Goal: Task Accomplishment & Management: Manage account settings

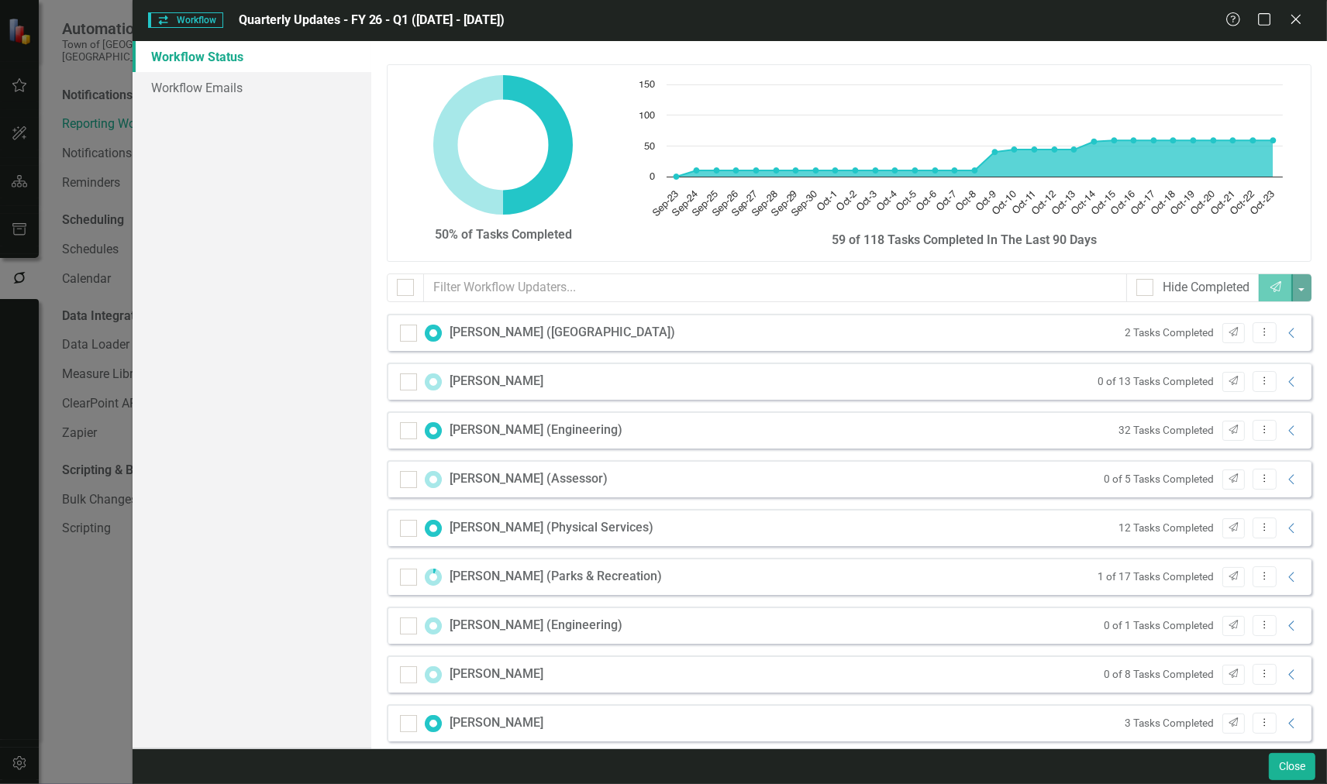
scroll to position [443, 0]
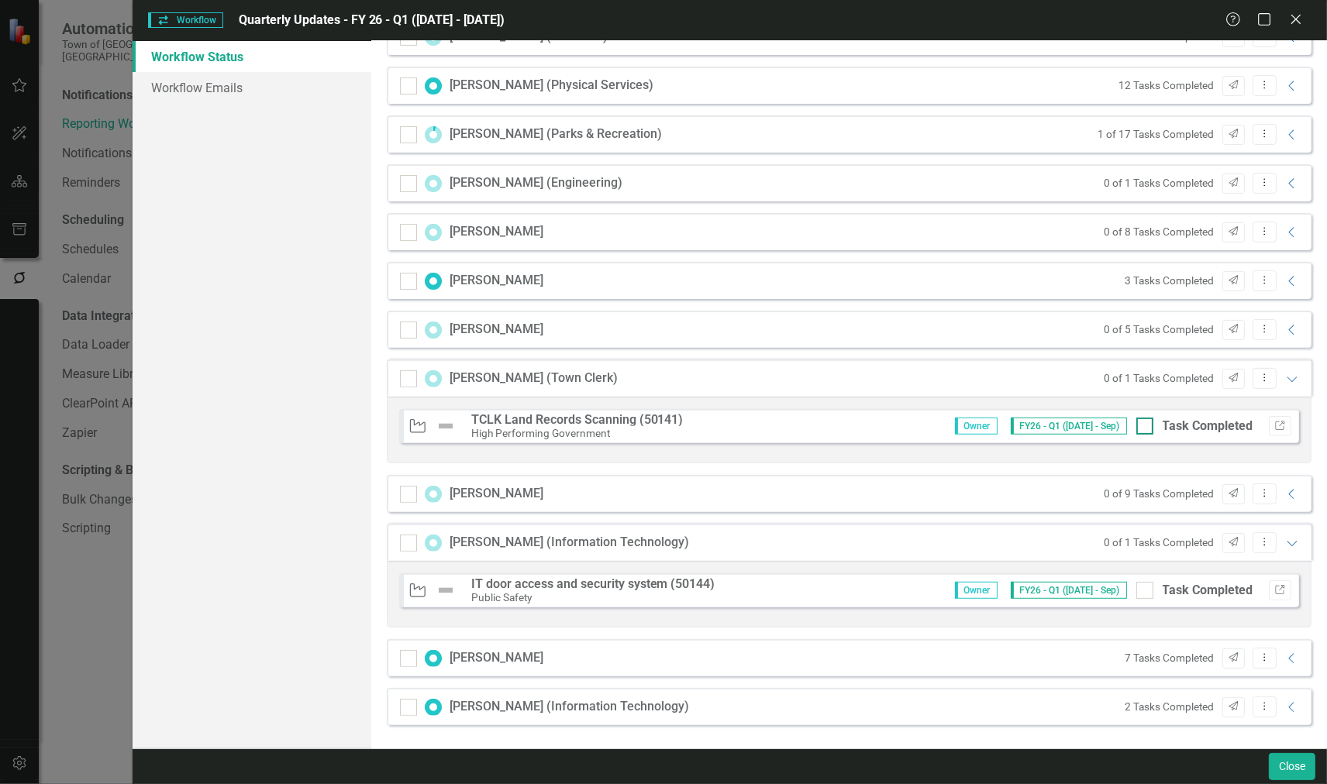
click at [1136, 429] on div at bounding box center [1144, 426] width 17 height 17
click at [1136, 428] on input "Task Completed" at bounding box center [1141, 423] width 10 height 10
checkbox input "true"
click at [1284, 374] on icon "Expanded" at bounding box center [1292, 379] width 16 height 12
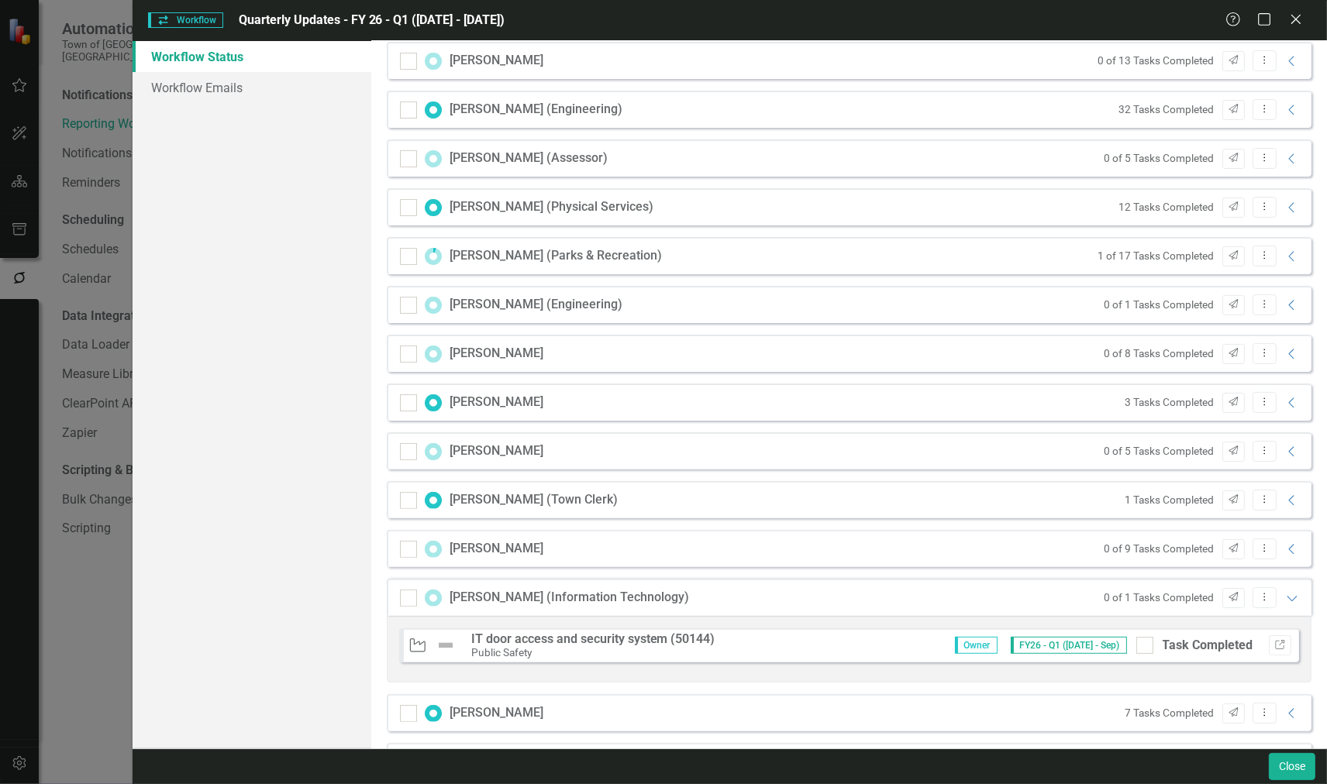
scroll to position [290, 0]
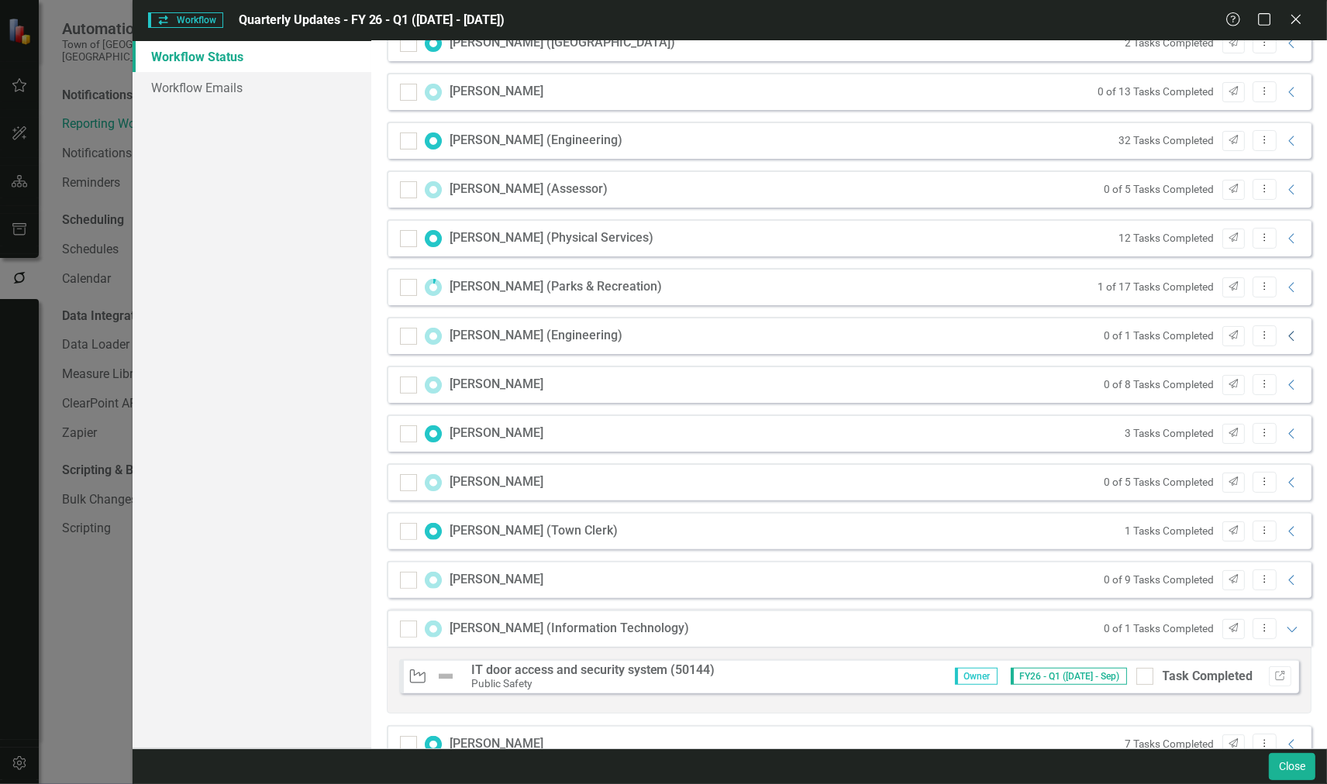
click at [1284, 334] on icon "Collapse" at bounding box center [1292, 336] width 16 height 12
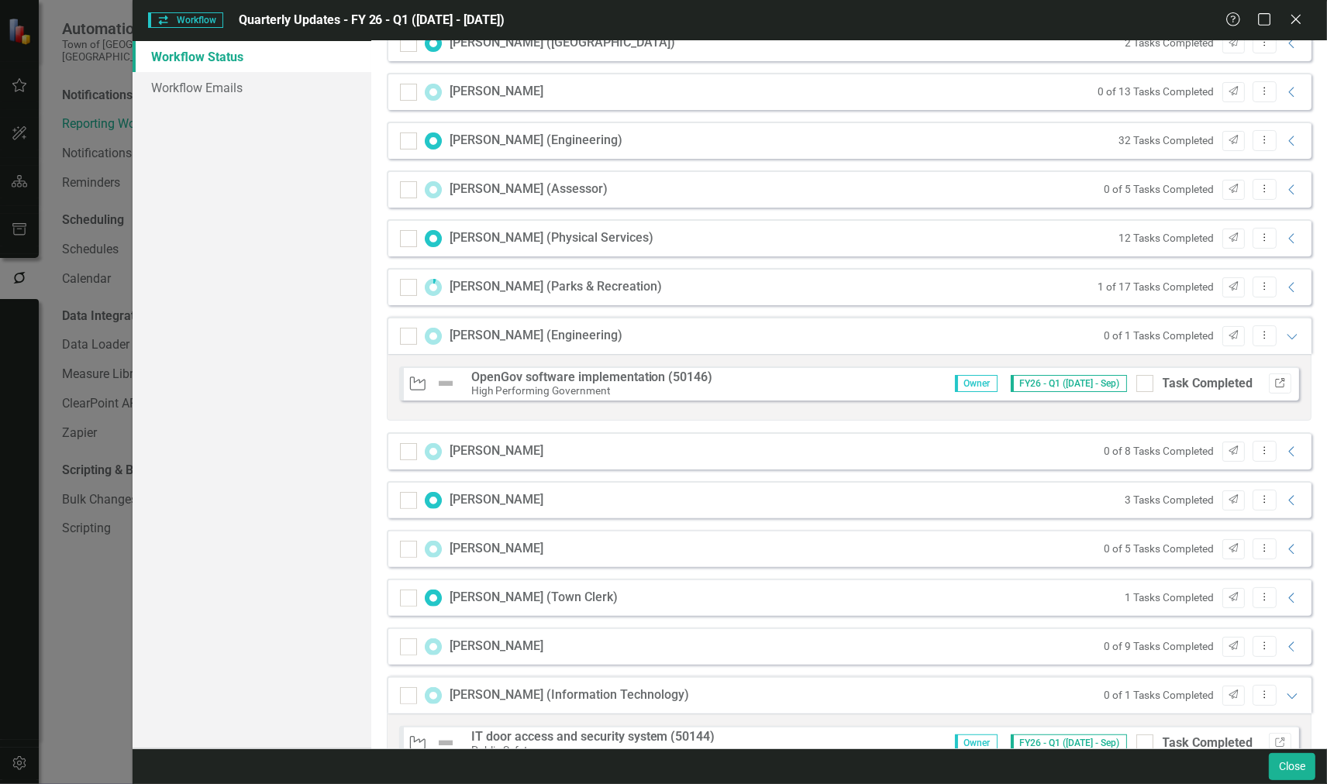
click at [1274, 382] on icon "Link" at bounding box center [1280, 383] width 12 height 9
click at [1142, 388] on div "Task Completed" at bounding box center [1194, 384] width 117 height 18
click at [1142, 385] on input "Task Completed" at bounding box center [1141, 380] width 10 height 10
checkbox input "true"
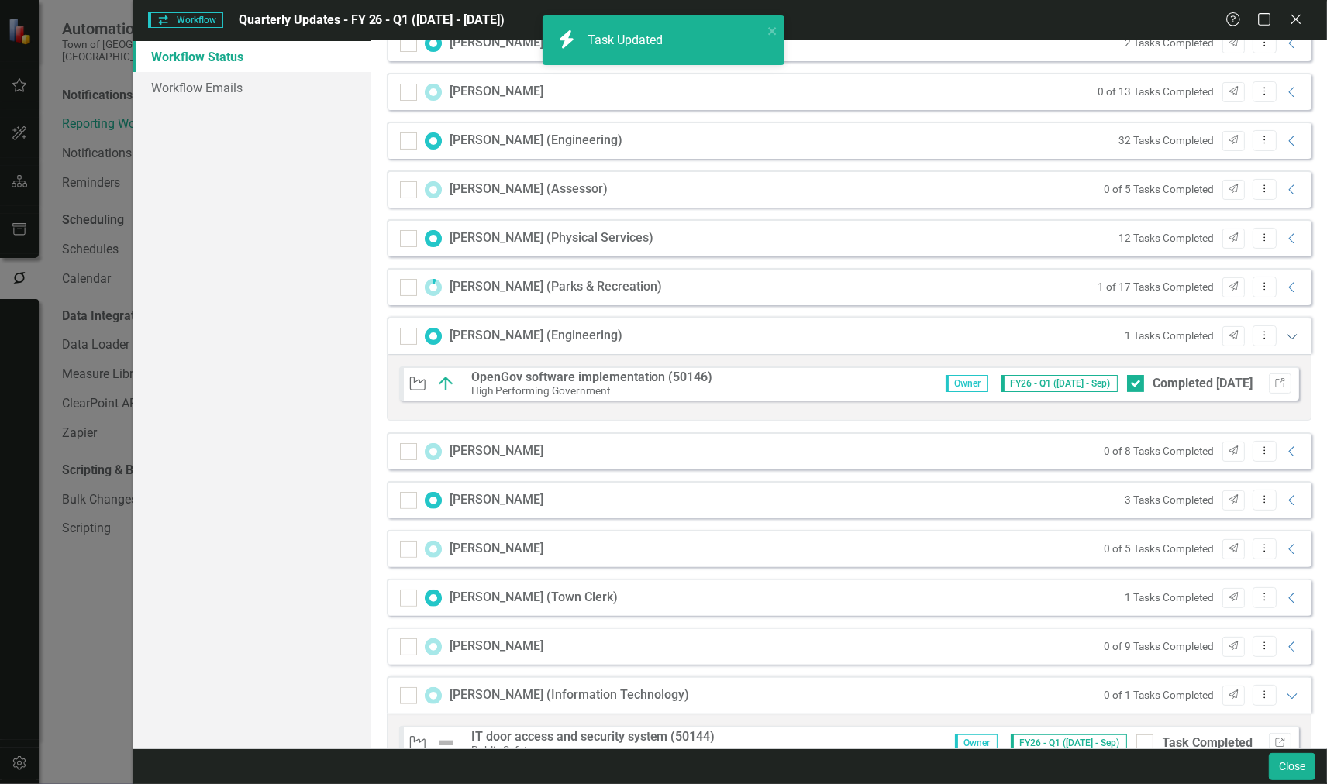
click at [1284, 331] on icon "Expanded" at bounding box center [1292, 336] width 16 height 12
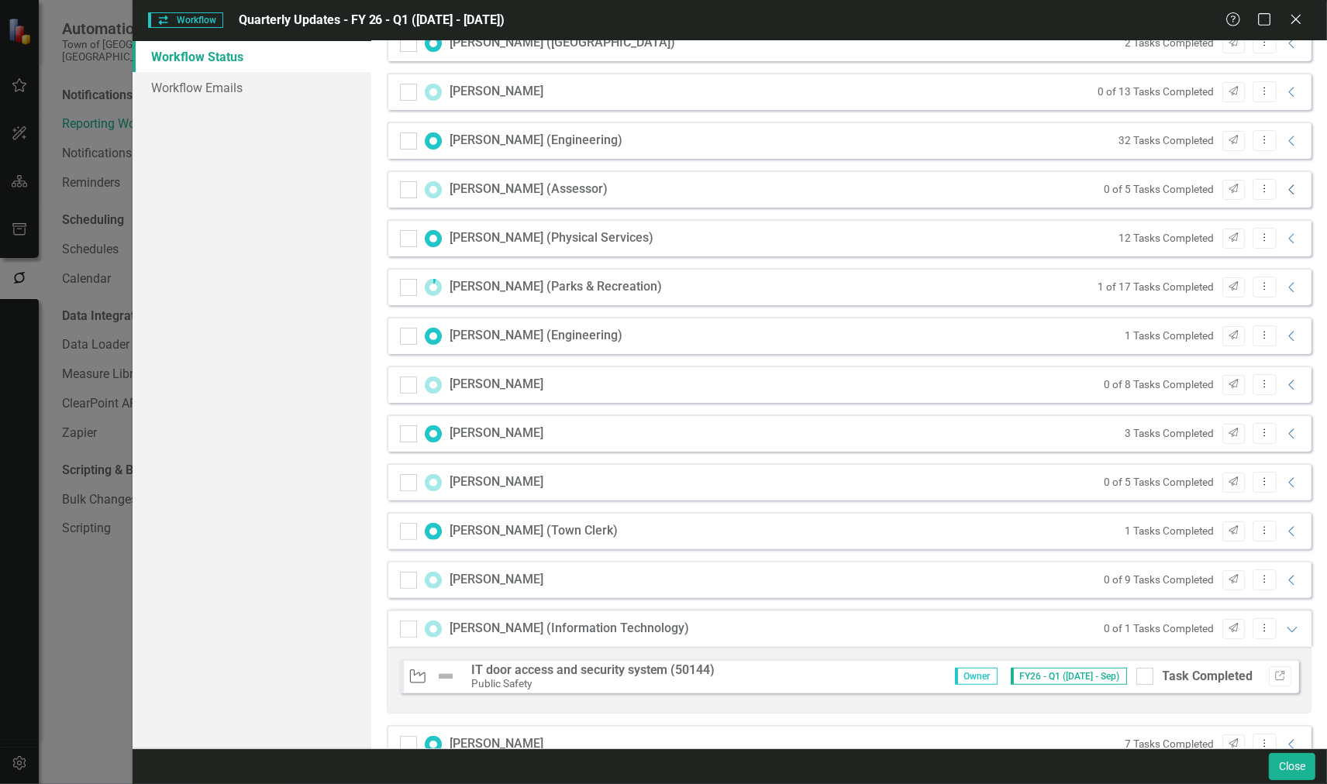
click at [1284, 186] on icon "Collapse" at bounding box center [1292, 190] width 16 height 12
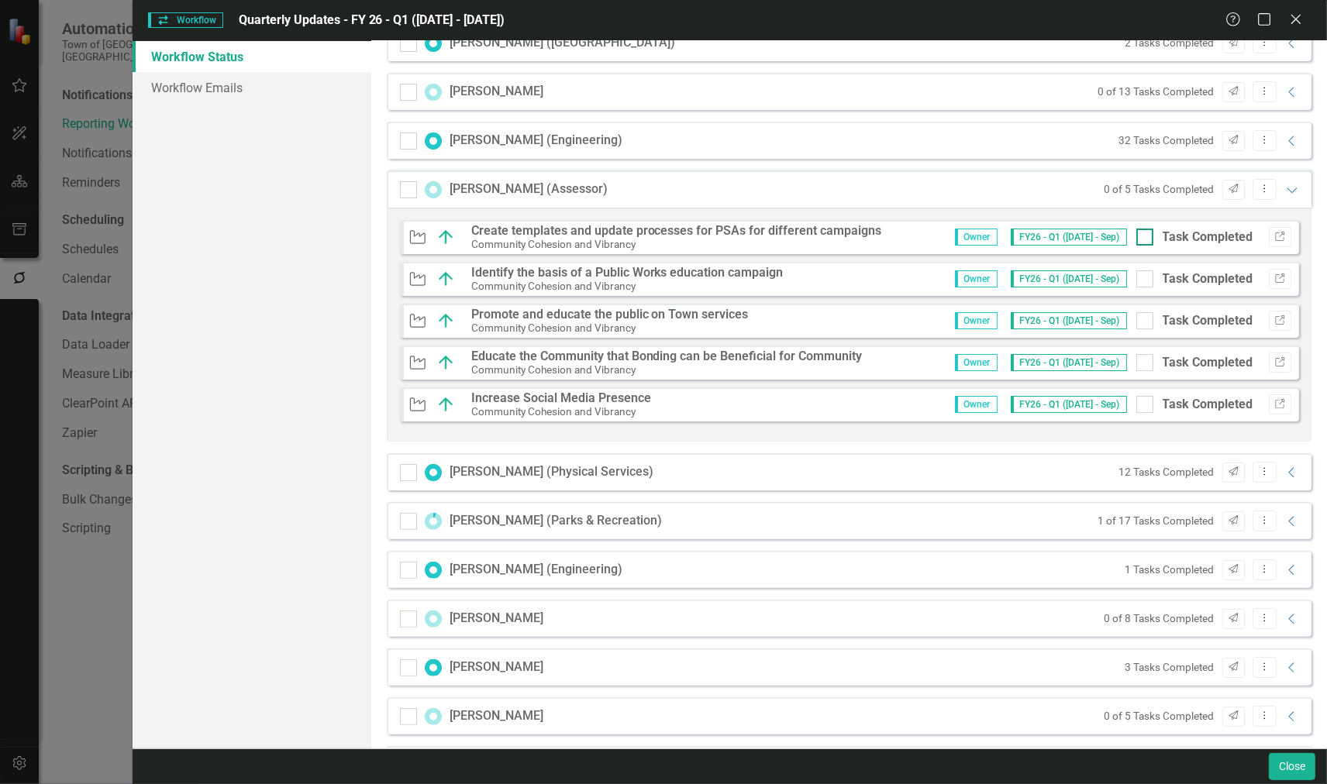
click at [1137, 236] on div at bounding box center [1144, 237] width 17 height 17
click at [1137, 236] on input "Task Completed" at bounding box center [1141, 234] width 10 height 10
checkbox input "true"
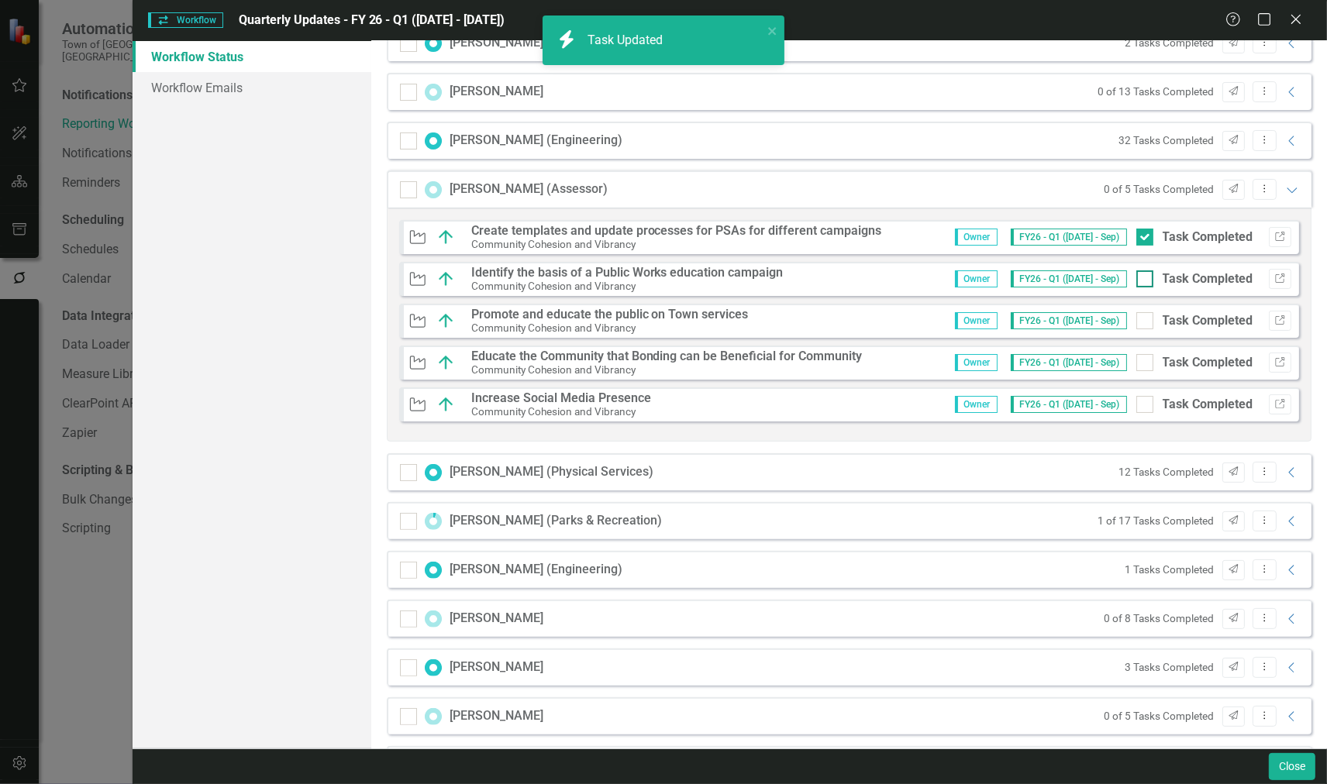
drag, startPoint x: 1132, startPoint y: 268, endPoint x: 1132, endPoint y: 277, distance: 8.5
click at [1132, 269] on div "Owner FY26 - Q1 (Jul - Sep) Task Completed Link" at bounding box center [1117, 279] width 348 height 20
click at [1136, 273] on input "Task Completed" at bounding box center [1141, 275] width 10 height 10
checkbox input "true"
click at [1136, 328] on div at bounding box center [1144, 320] width 17 height 17
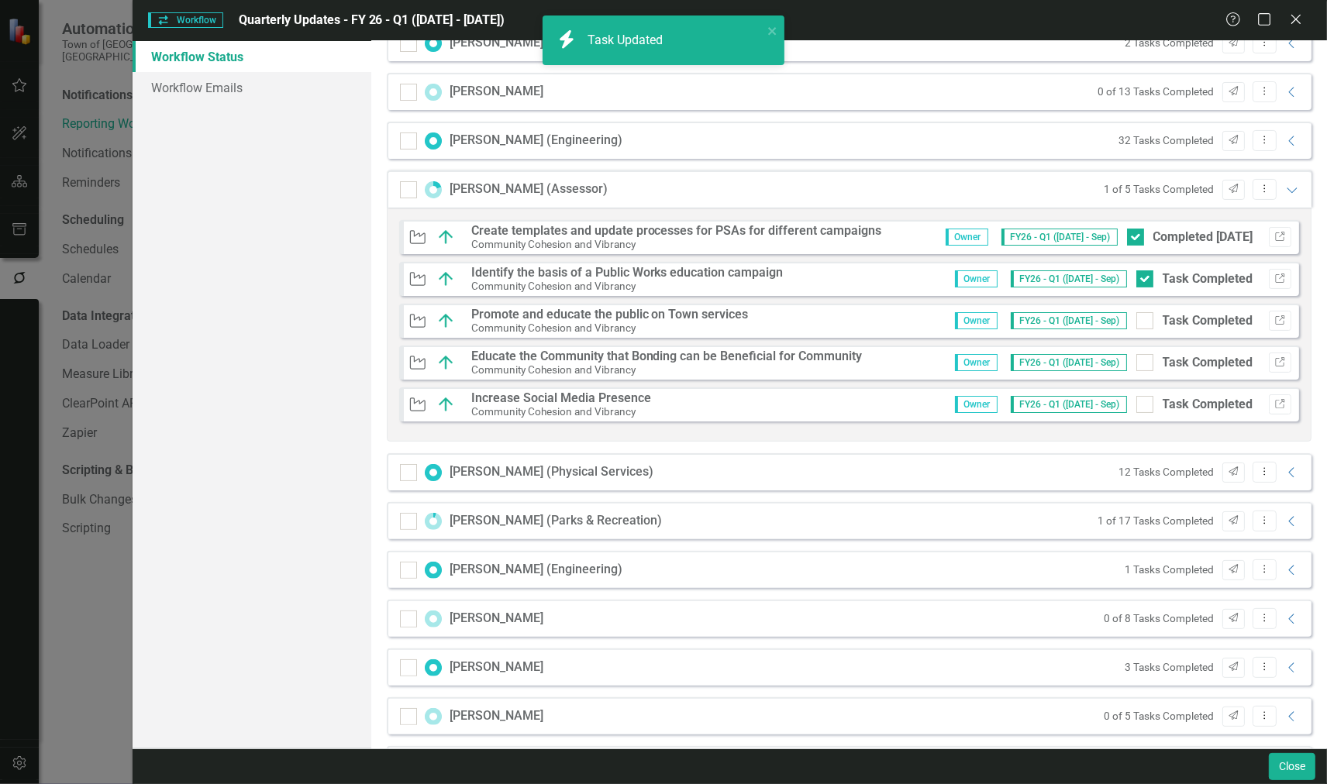
click at [1136, 322] on input "Task Completed" at bounding box center [1141, 317] width 10 height 10
checkbox input "true"
click at [1136, 360] on input "Task Completed" at bounding box center [1141, 359] width 10 height 10
checkbox input "true"
click at [1136, 405] on input "Task Completed" at bounding box center [1141, 401] width 10 height 10
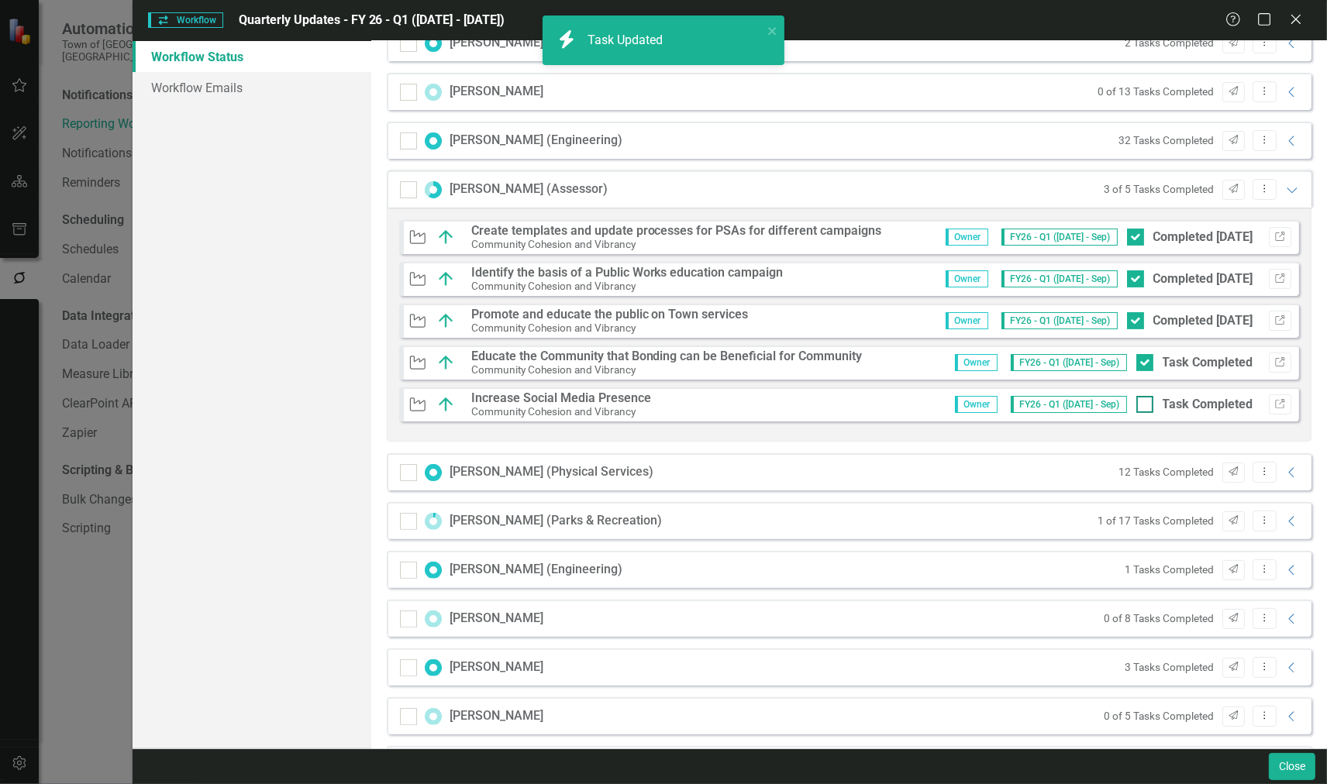
checkbox input "true"
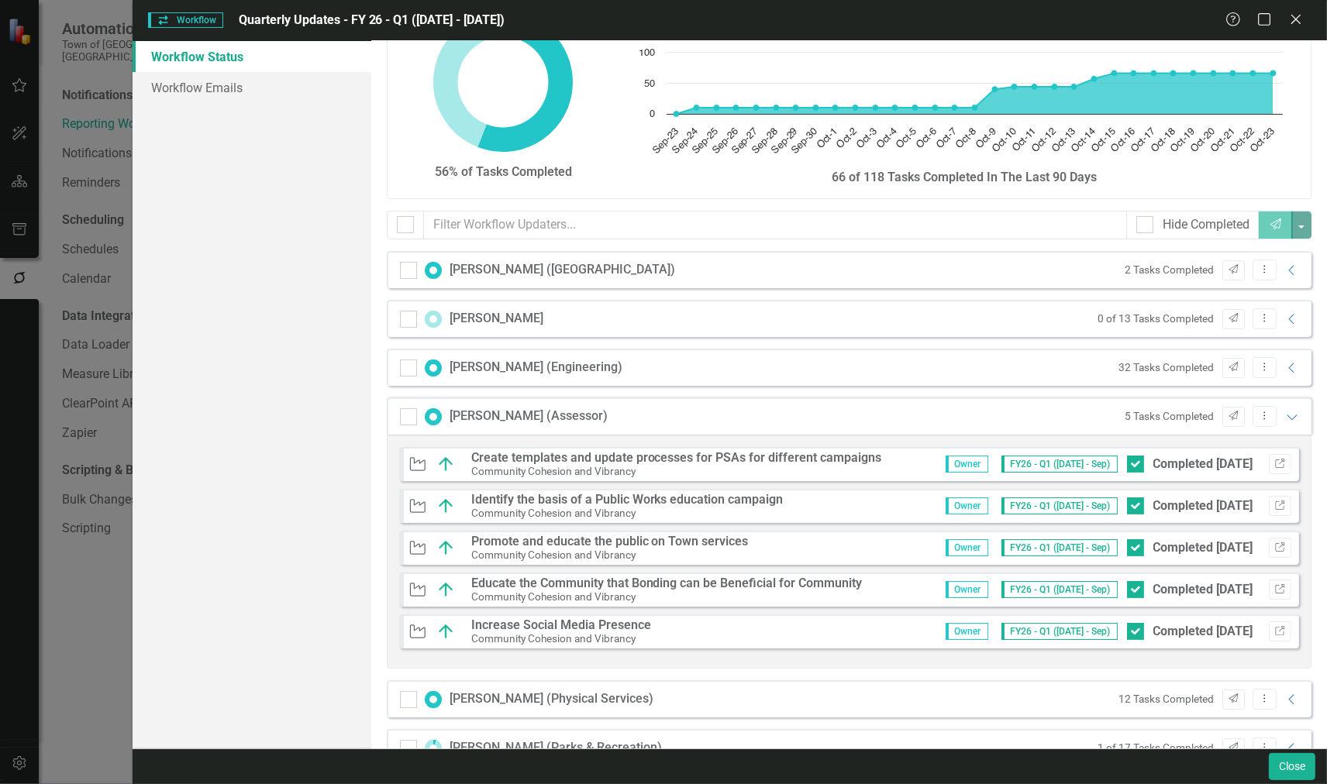
scroll to position [32, 0]
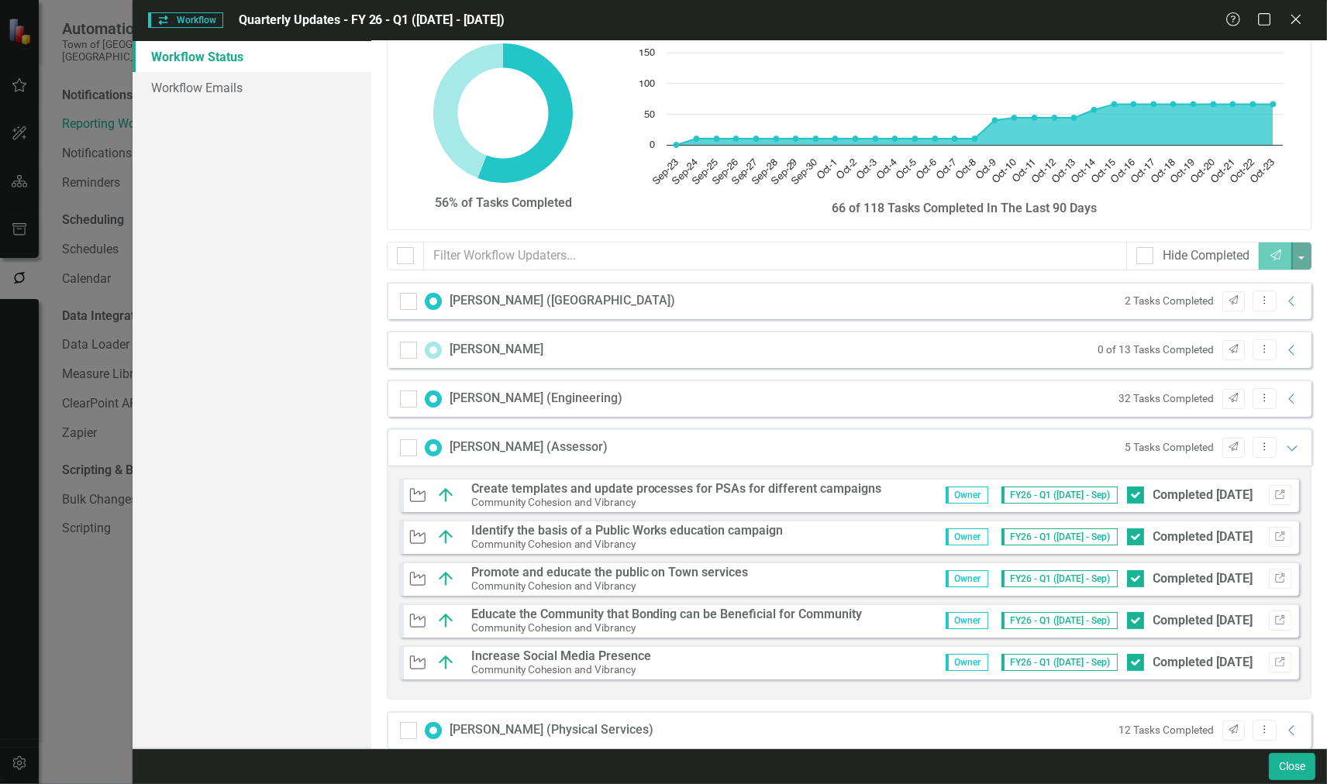
click at [1289, 346] on div "David Elder 0 of 13 Tasks Completed Send Dropdown Menu Collapse" at bounding box center [849, 349] width 925 height 37
click at [1284, 352] on icon "Collapse" at bounding box center [1292, 350] width 16 height 12
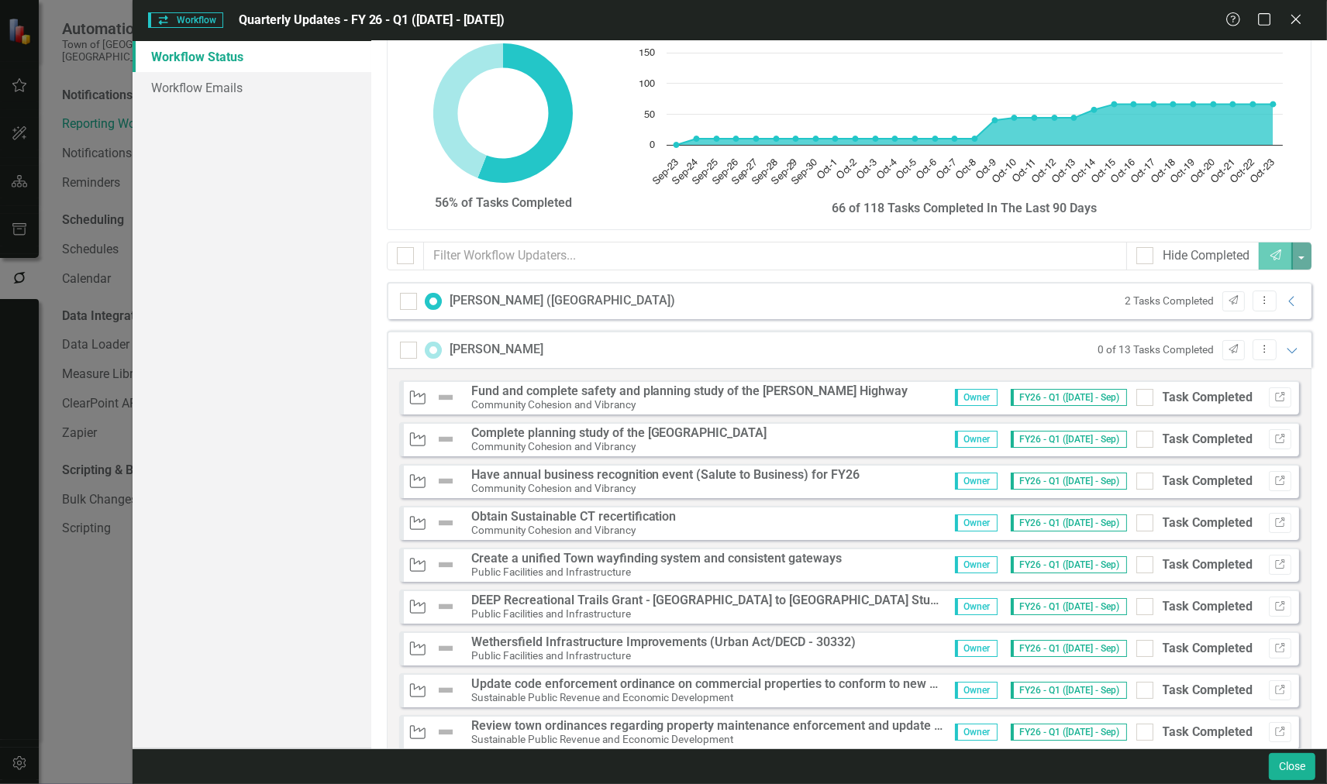
scroll to position [86, 0]
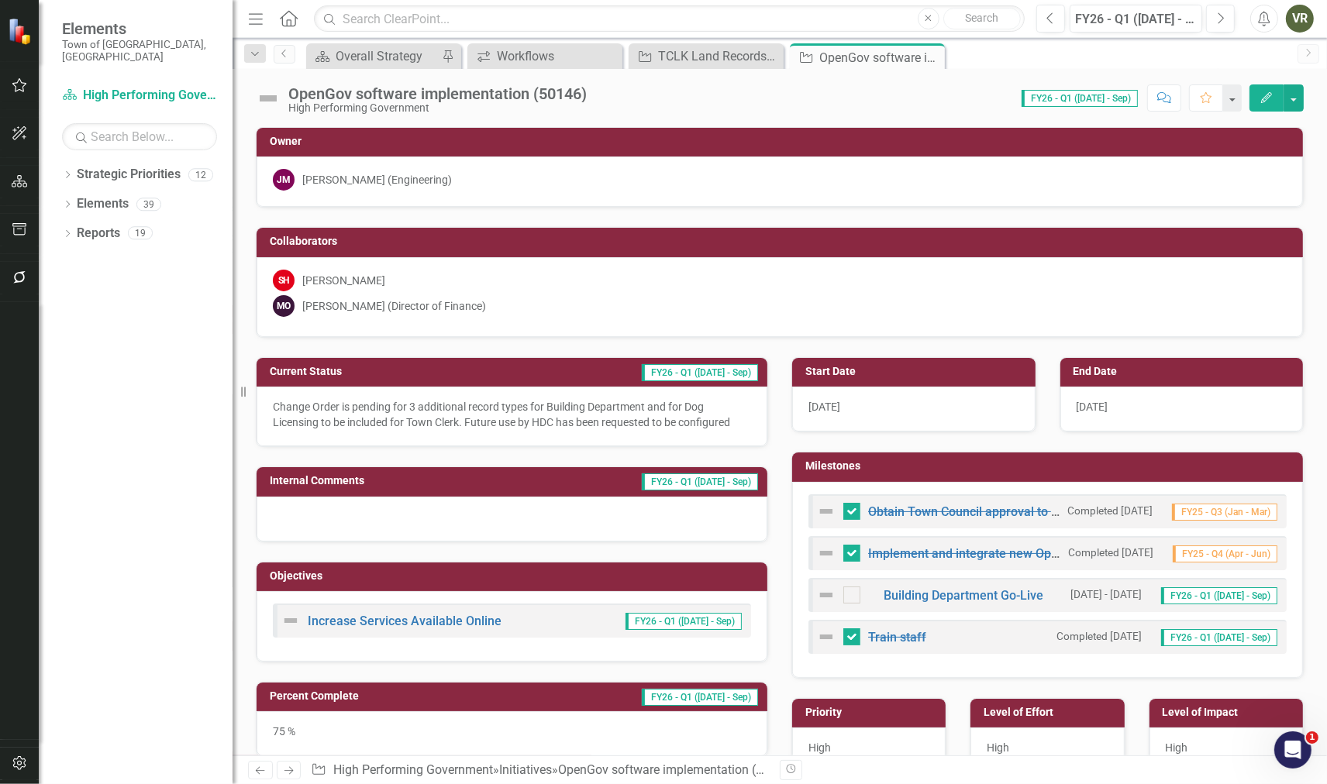
click at [264, 97] on img at bounding box center [268, 98] width 25 height 25
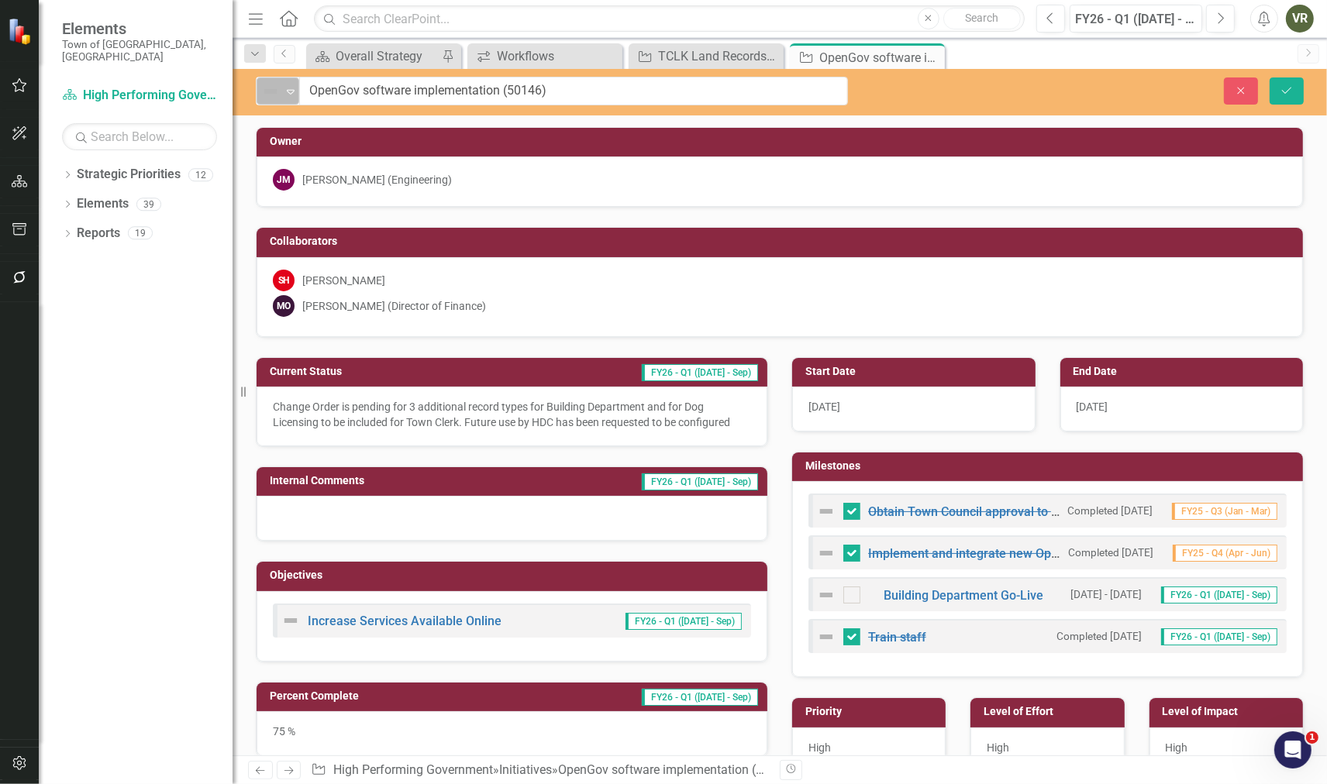
click at [264, 97] on img at bounding box center [270, 91] width 19 height 19
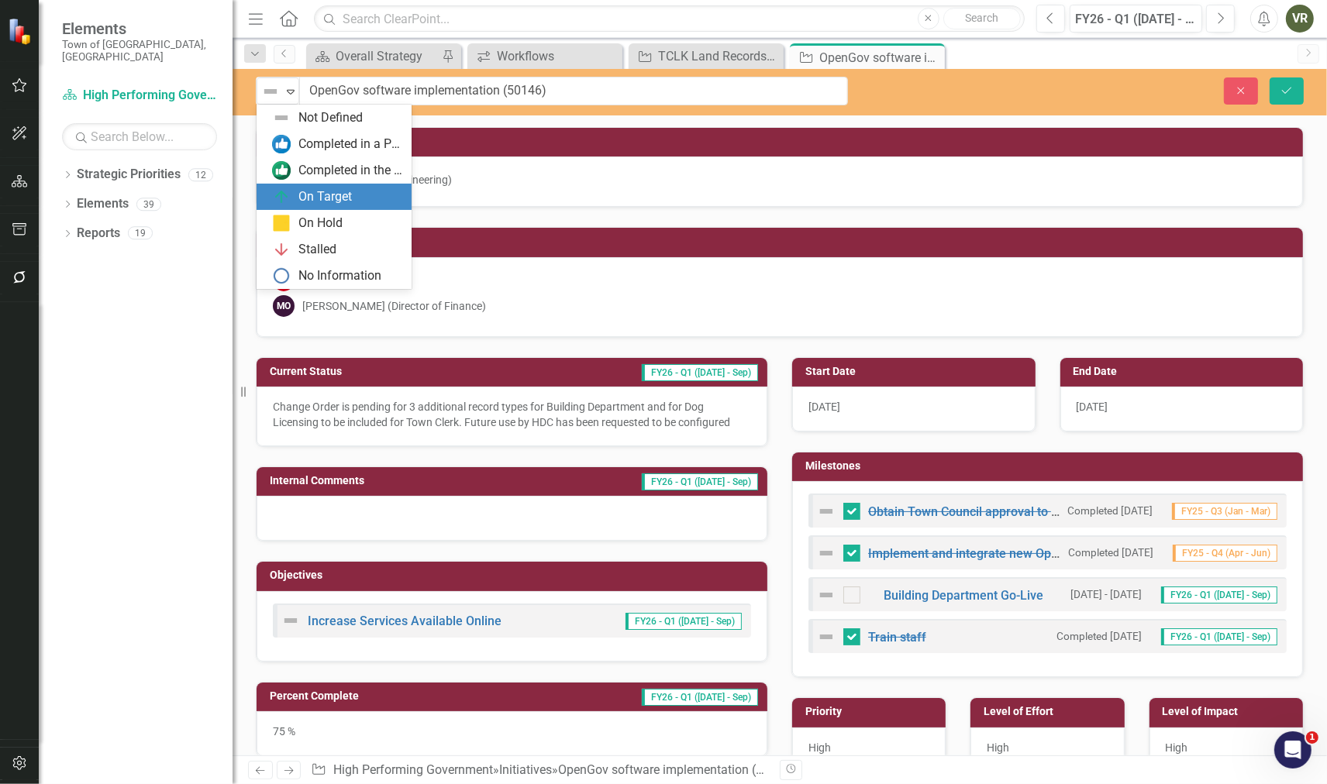
click at [298, 191] on div "On Target" at bounding box center [324, 197] width 53 height 18
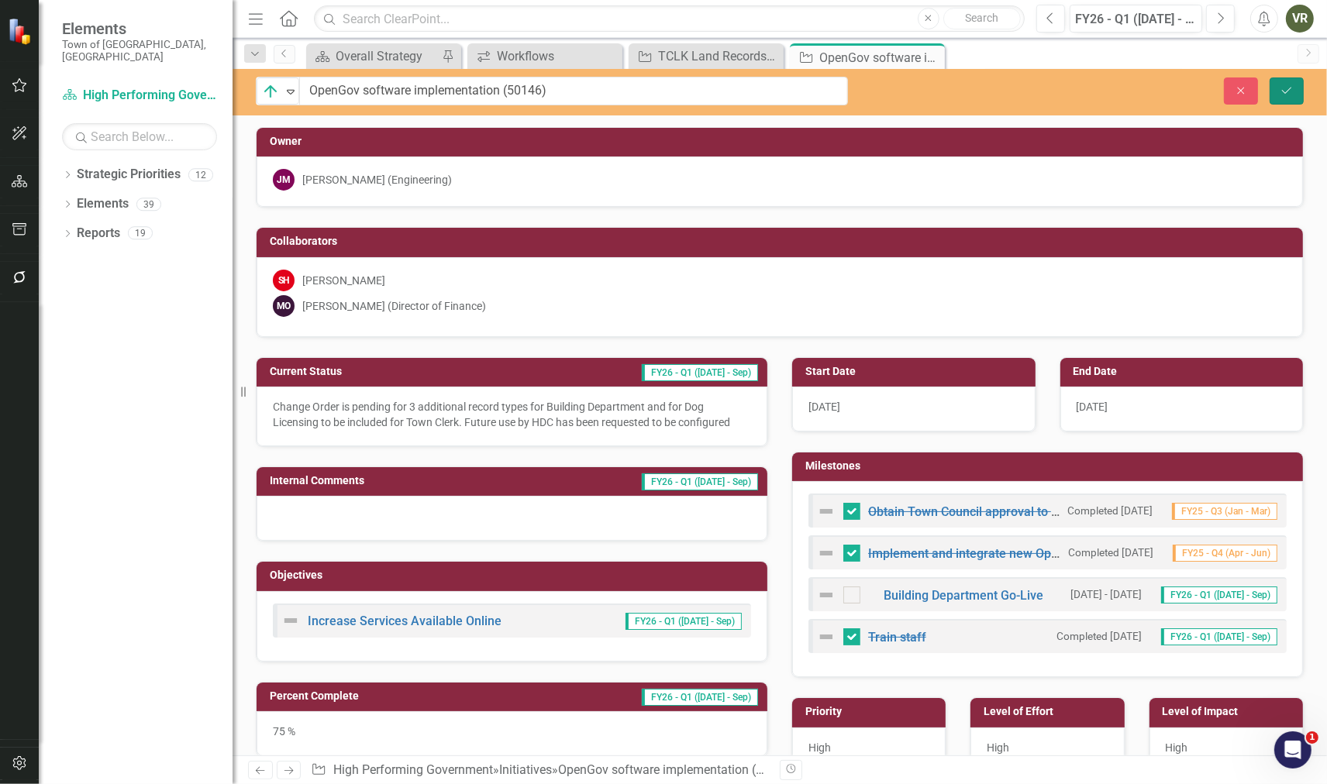
click at [1288, 93] on icon "Save" at bounding box center [1287, 90] width 14 height 11
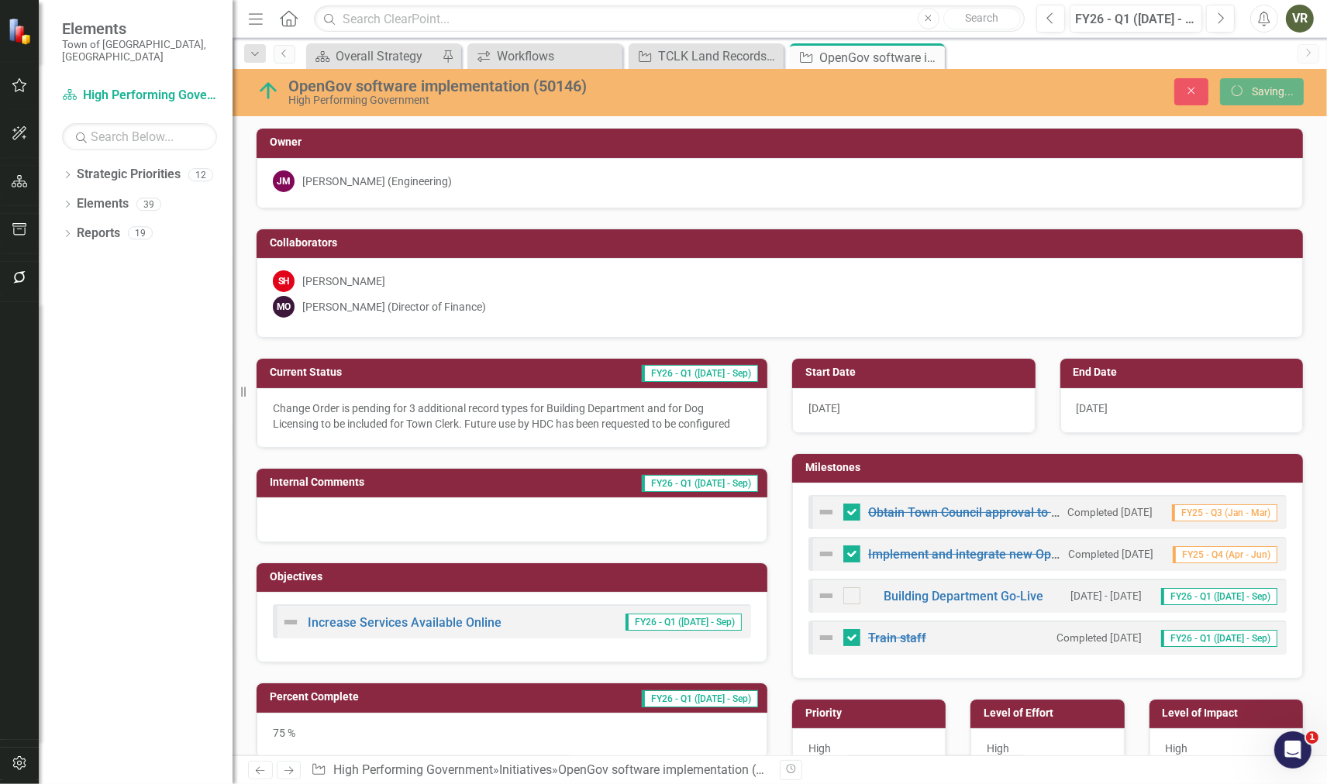
checkbox input "false"
checkbox input "true"
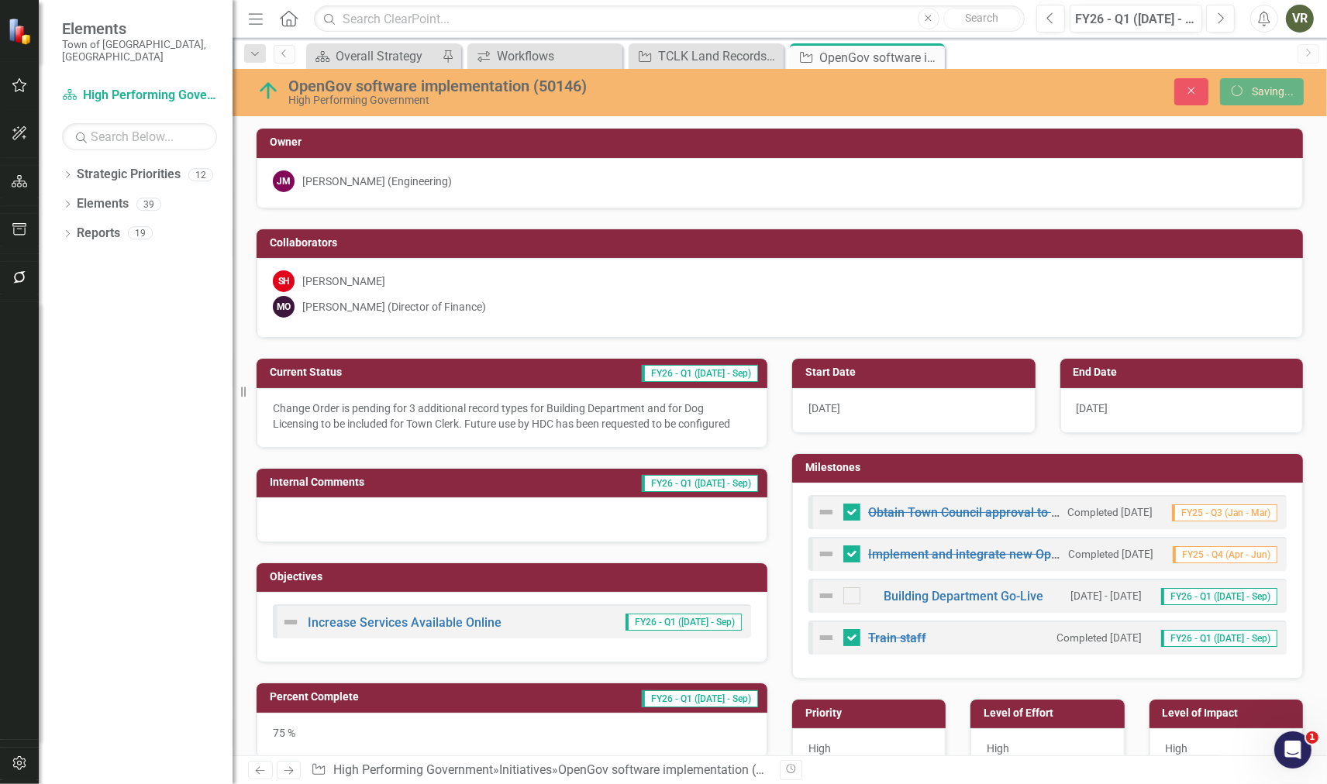
checkbox input "true"
checkbox input "false"
checkbox input "true"
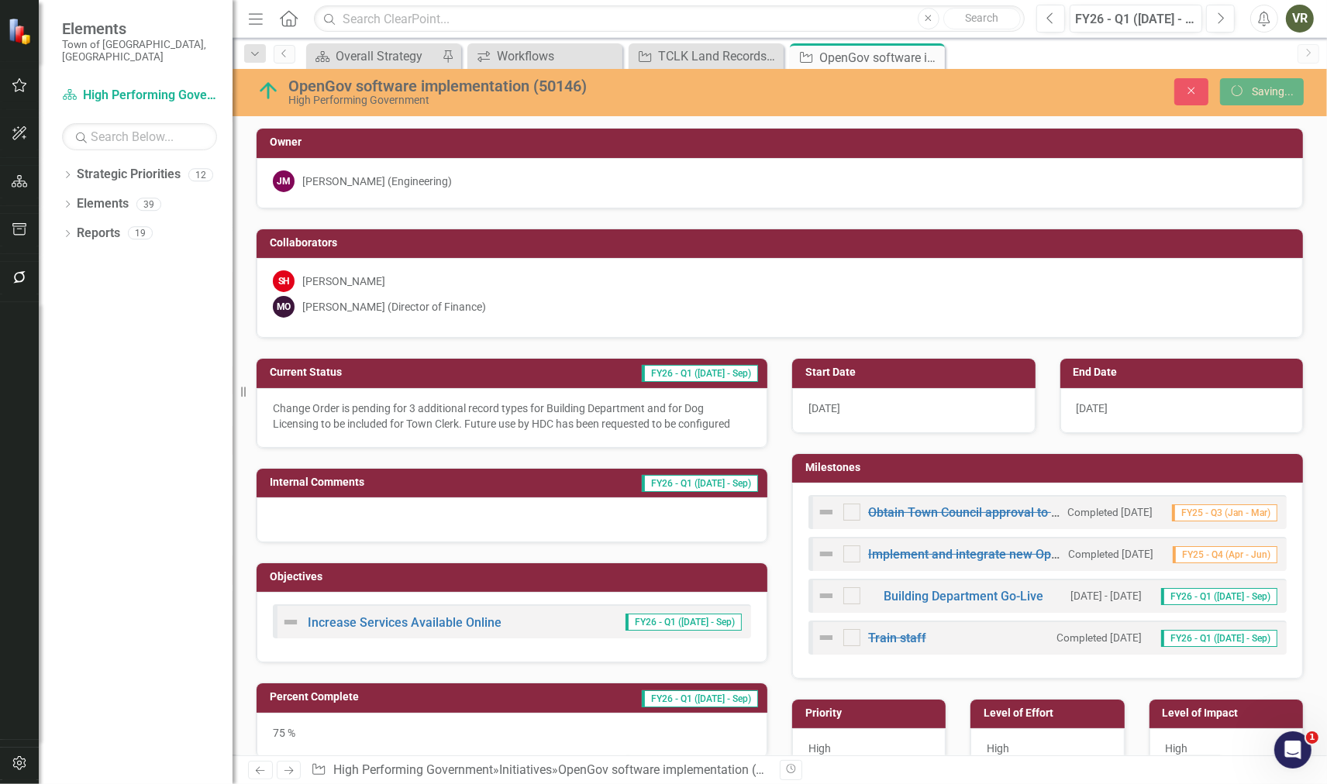
checkbox input "true"
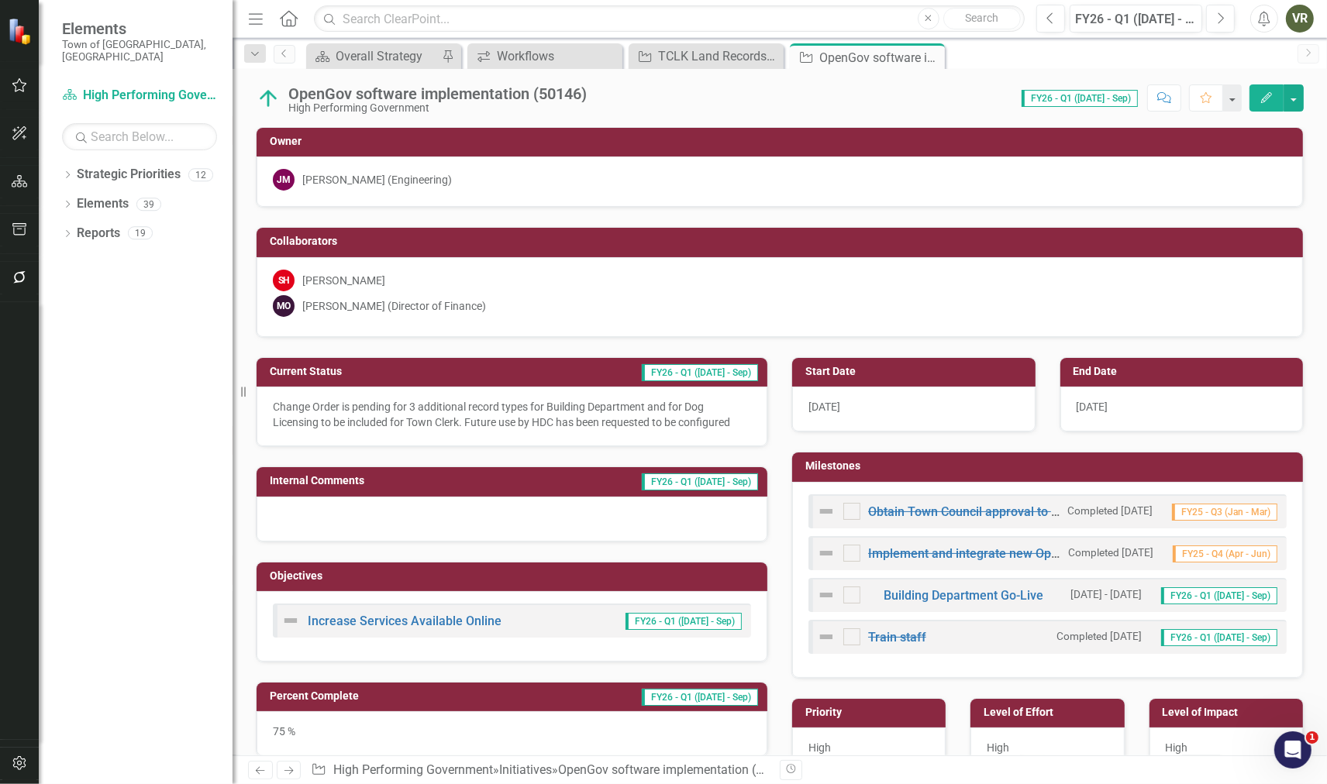
checkbox input "false"
